Goal: Information Seeking & Learning: Learn about a topic

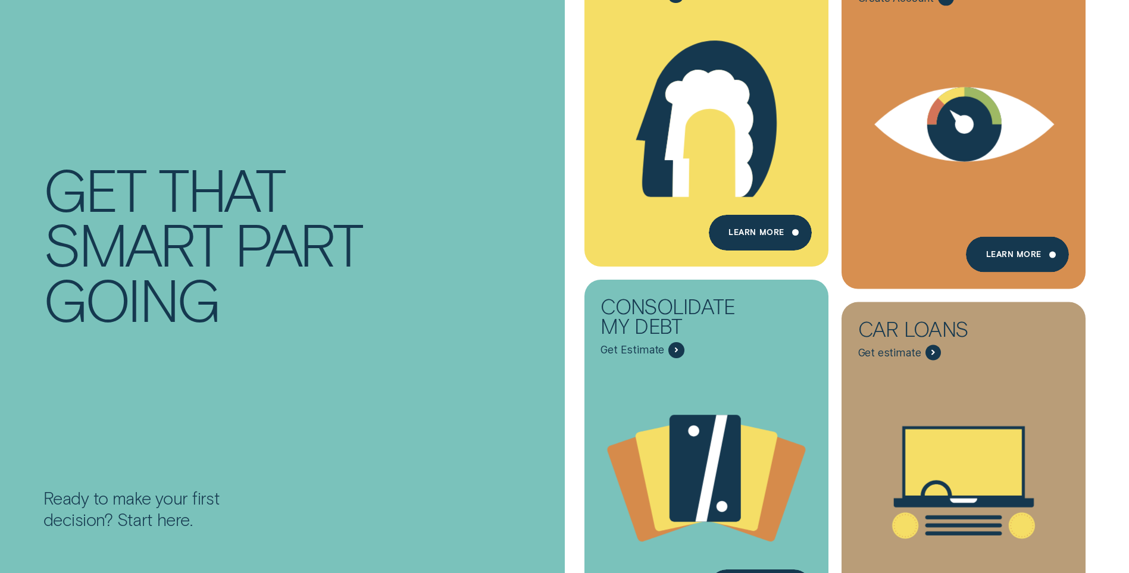
scroll to position [476, 0]
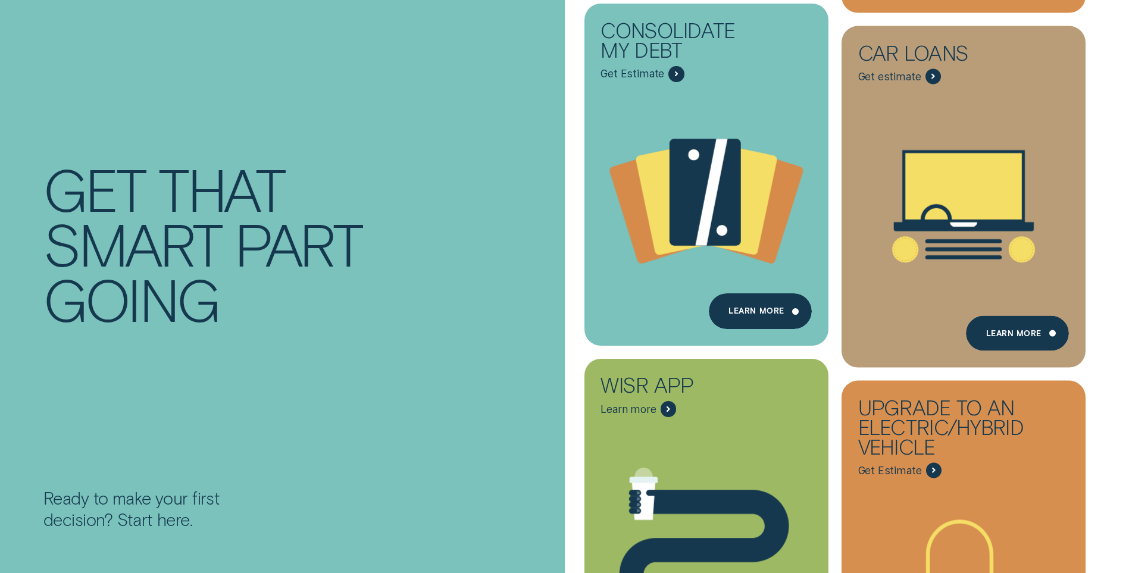
click at [179, 513] on div "Ready to make your first decision? Start here." at bounding box center [145, 509] width 205 height 43
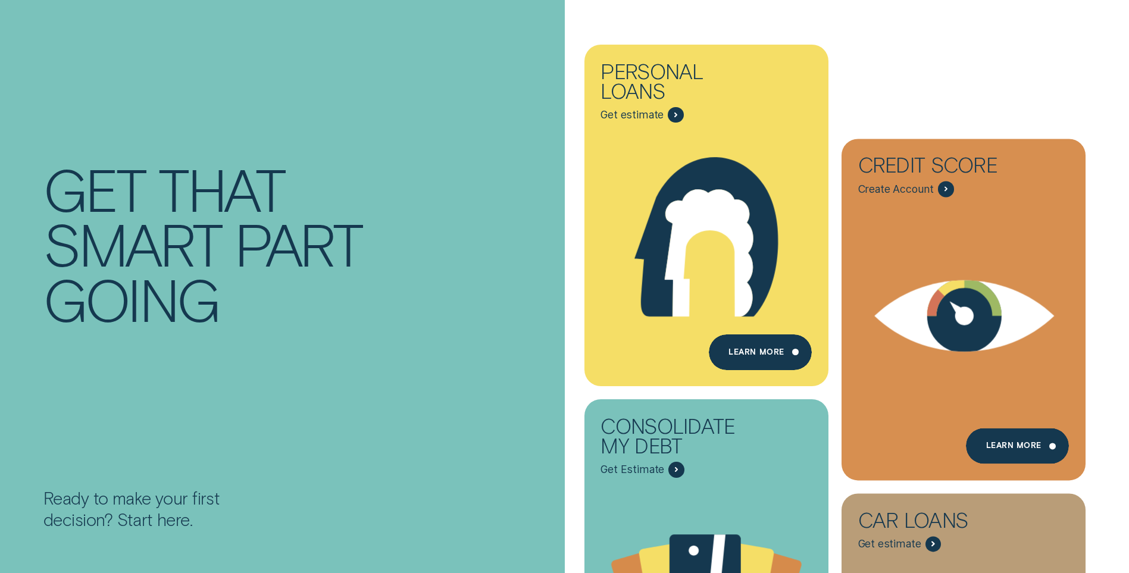
scroll to position [0, 0]
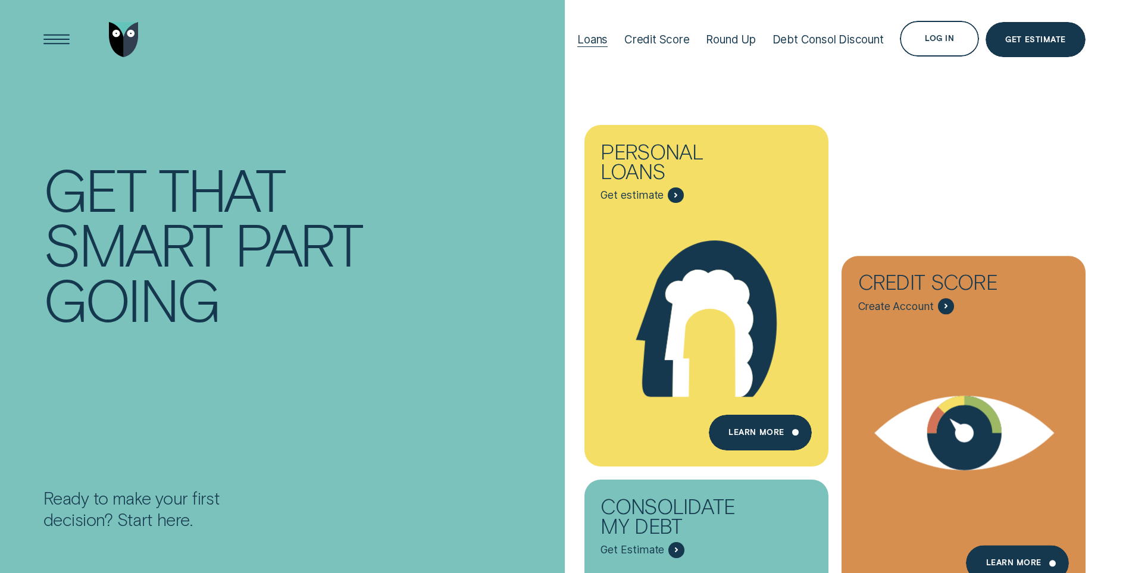
click at [593, 40] on div "Loans" at bounding box center [592, 40] width 30 height 14
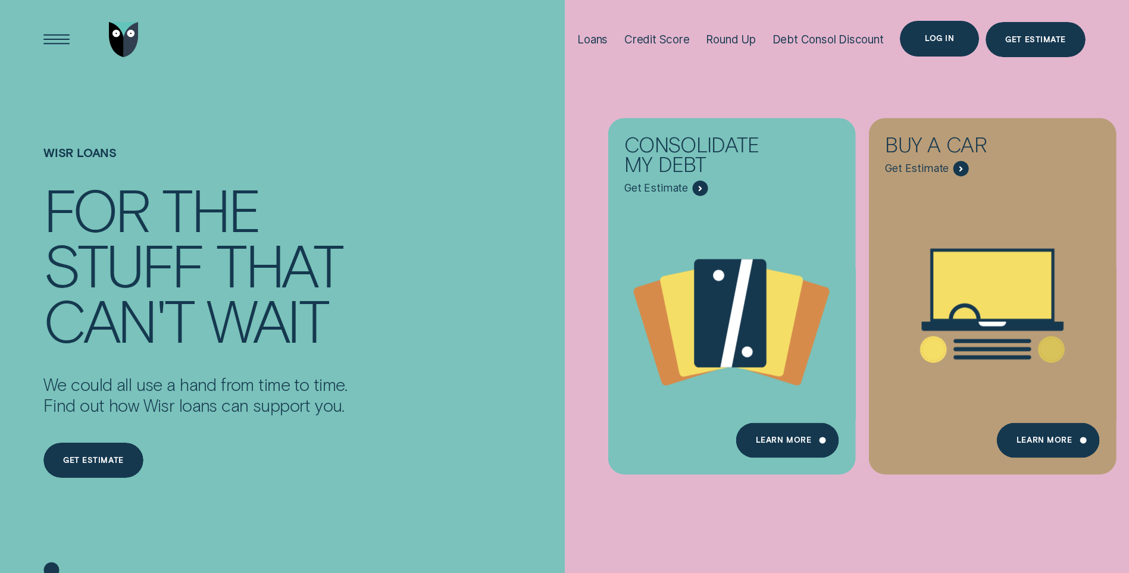
click at [932, 35] on div "Log in" at bounding box center [939, 38] width 29 height 7
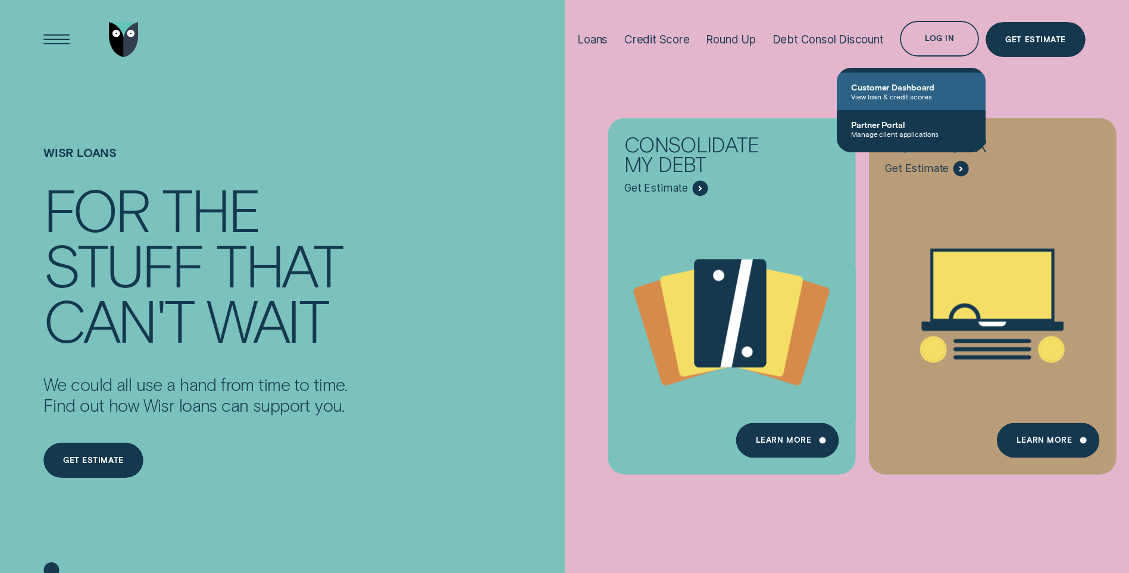
click at [892, 93] on span "View loan & credit scores" at bounding box center [911, 96] width 120 height 8
